Goal: Check status: Check status

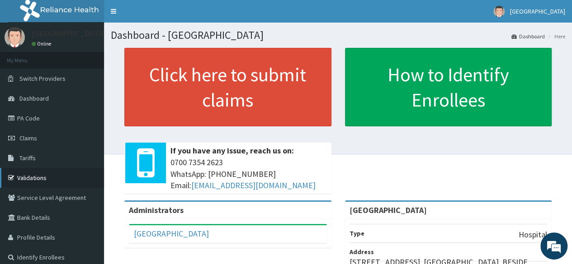
click at [35, 178] on link "Validations" at bounding box center [52, 178] width 104 height 20
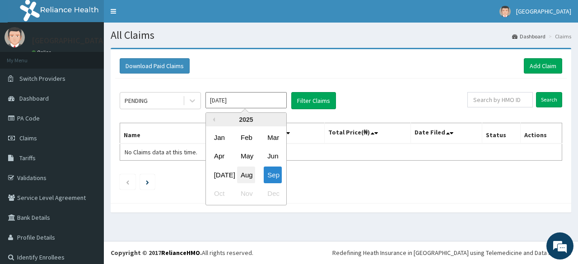
click at [249, 175] on div "Aug" at bounding box center [246, 175] width 18 height 17
type input "[DATE]"
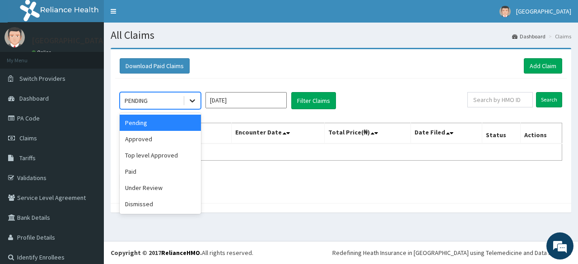
click at [194, 97] on icon at bounding box center [192, 100] width 9 height 9
click at [155, 167] on div "Paid" at bounding box center [160, 172] width 81 height 16
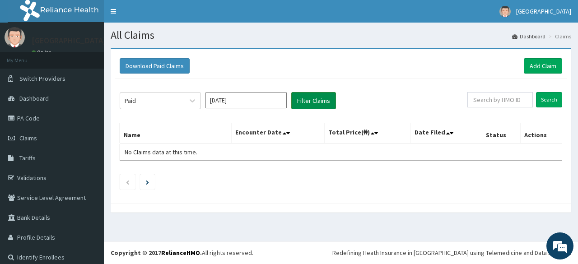
click at [320, 106] on button "Filter Claims" at bounding box center [313, 100] width 45 height 17
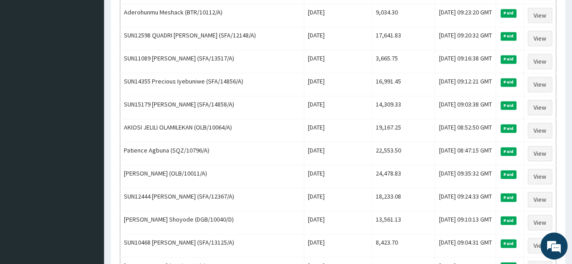
scroll to position [606, 0]
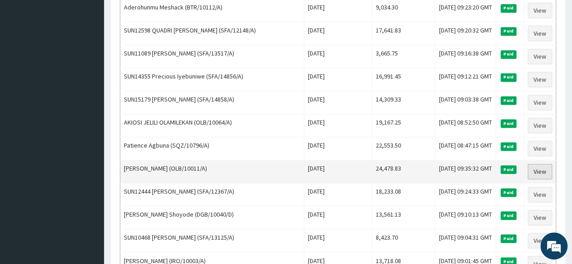
click at [541, 164] on link "View" at bounding box center [539, 171] width 24 height 15
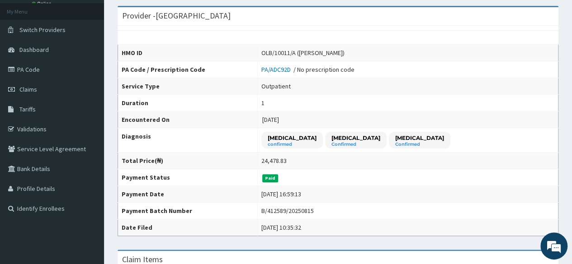
scroll to position [32, 0]
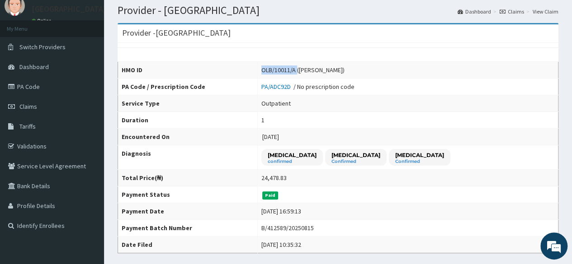
drag, startPoint x: 296, startPoint y: 71, endPoint x: 260, endPoint y: 73, distance: 35.3
click at [261, 73] on div "OLB/10011/A (JAMIU LAWAL)" at bounding box center [302, 70] width 83 height 9
copy div "OLB/10011/A"
click at [31, 90] on link "PA Code" at bounding box center [52, 87] width 104 height 20
